Goal: Transaction & Acquisition: Purchase product/service

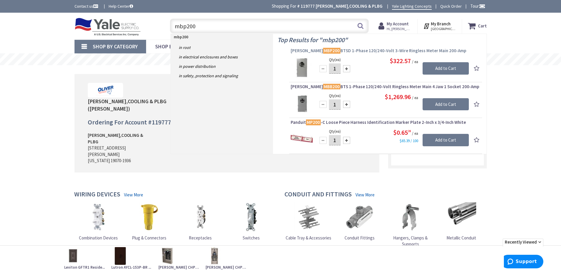
type input "mbp200"
click at [398, 49] on span "Eaton MBP200 BTSD 1-Phase 120/240-Volt 3-Wire Ringless Meter Main 200-Amp" at bounding box center [386, 51] width 190 height 6
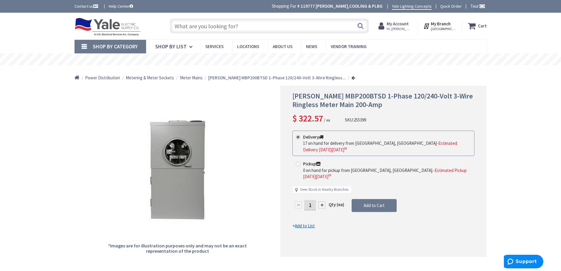
click at [227, 29] on input "text" at bounding box center [269, 26] width 199 height 15
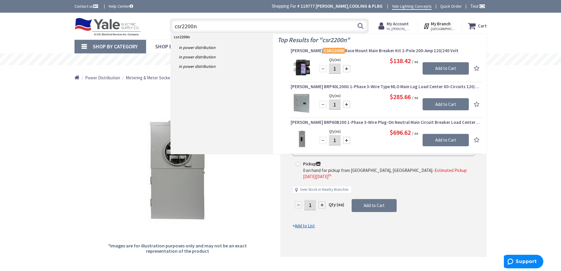
click at [252, 190] on div "*Images are for illustration purposes only and may not be an exact representati…" at bounding box center [178, 171] width 206 height 171
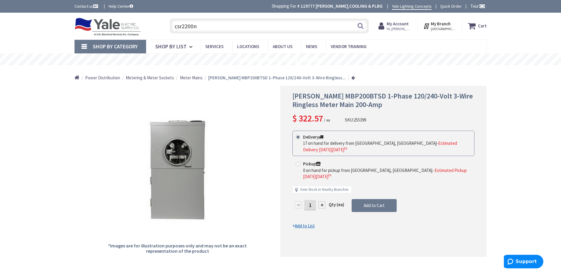
click at [302, 31] on input "csr2200n" at bounding box center [269, 26] width 199 height 15
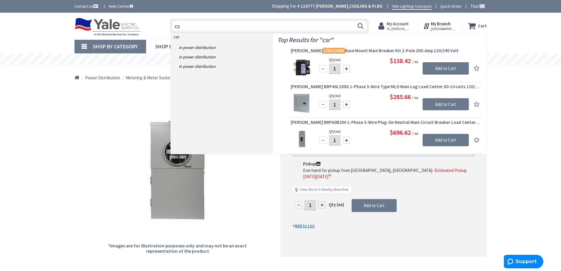
type input "c"
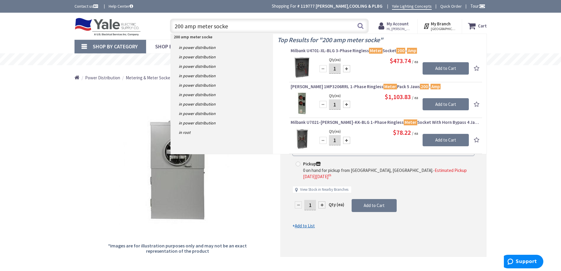
type input "200 amp meter socket"
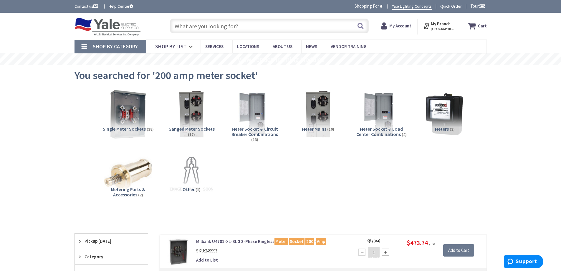
click at [133, 121] on img at bounding box center [127, 113] width 53 height 53
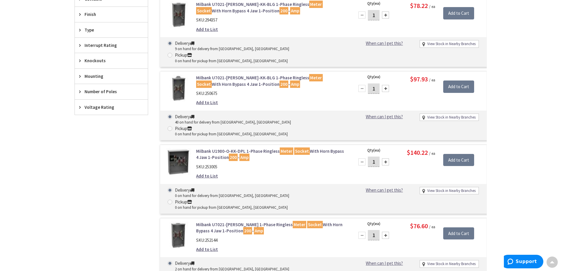
scroll to position [311, 0]
